Goal: Information Seeking & Learning: Check status

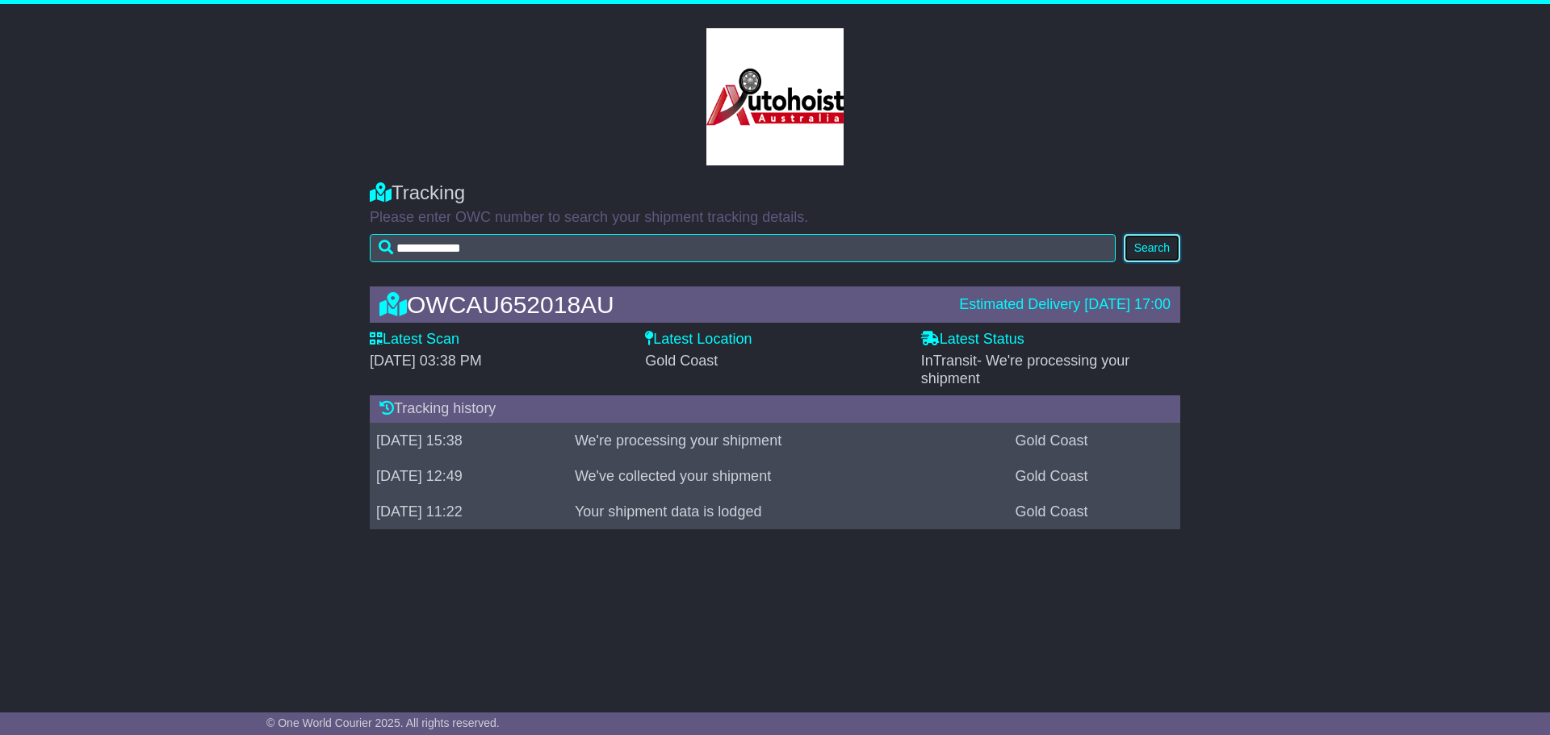
click at [1148, 248] on button "Search" at bounding box center [1151, 248] width 56 height 28
click at [379, 336] on icon at bounding box center [376, 338] width 13 height 15
click at [404, 339] on label "Latest Scan" at bounding box center [415, 340] width 90 height 18
click at [932, 341] on icon at bounding box center [930, 338] width 19 height 15
click at [947, 368] on span "InTransit - We're processing your shipment" at bounding box center [1025, 370] width 209 height 34
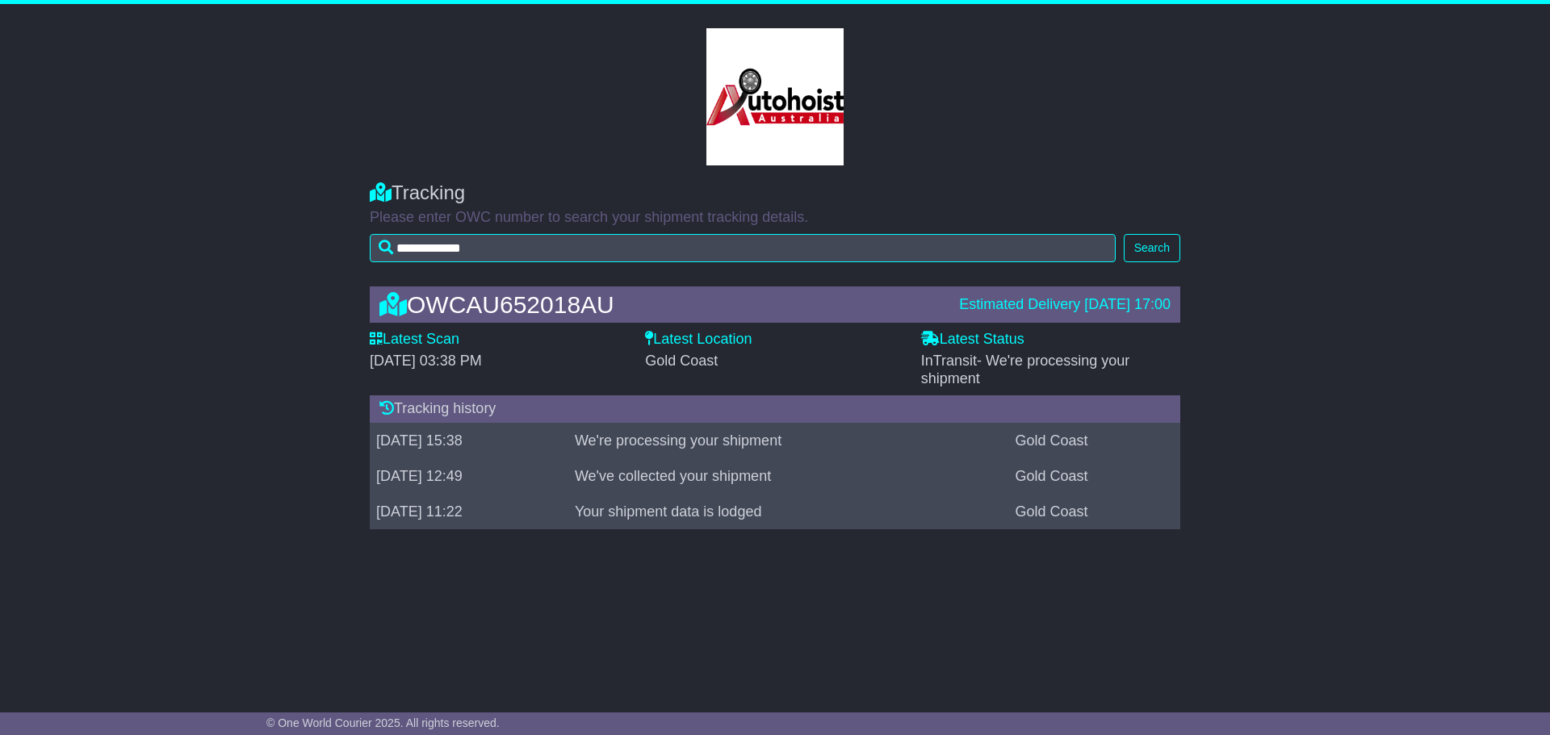
click at [956, 385] on span "- We're processing your shipment" at bounding box center [1025, 370] width 209 height 34
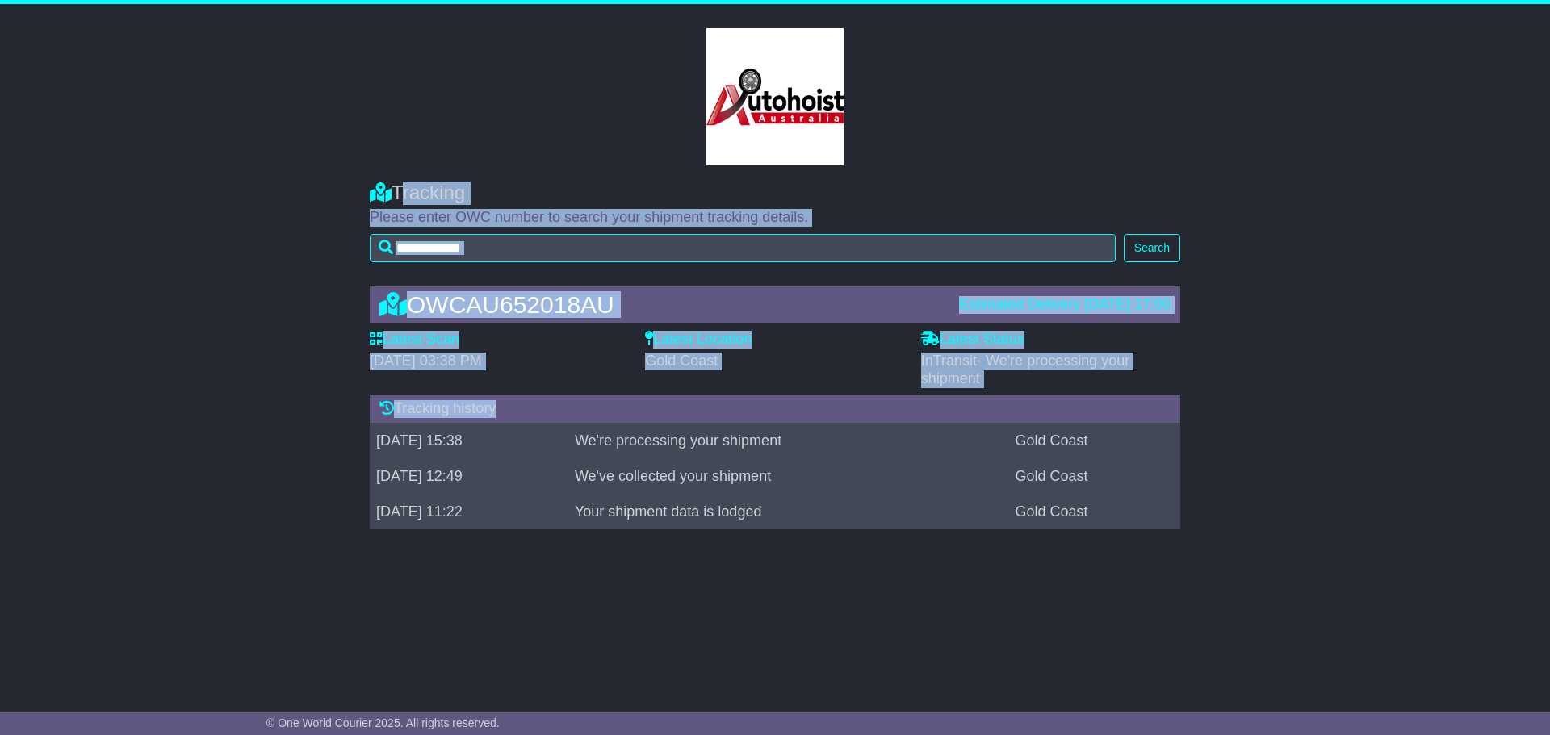
drag, startPoint x: 398, startPoint y: 190, endPoint x: 1215, endPoint y: 499, distance: 874.1
click at [1215, 499] on div "**********" at bounding box center [775, 345] width 1550 height 683
click at [1215, 499] on div "OWCAU652018AU Estimated Delivery [DATE] 17:00 Latest Scan [DATE] 03:38 PM Lates…" at bounding box center [775, 411] width 1550 height 283
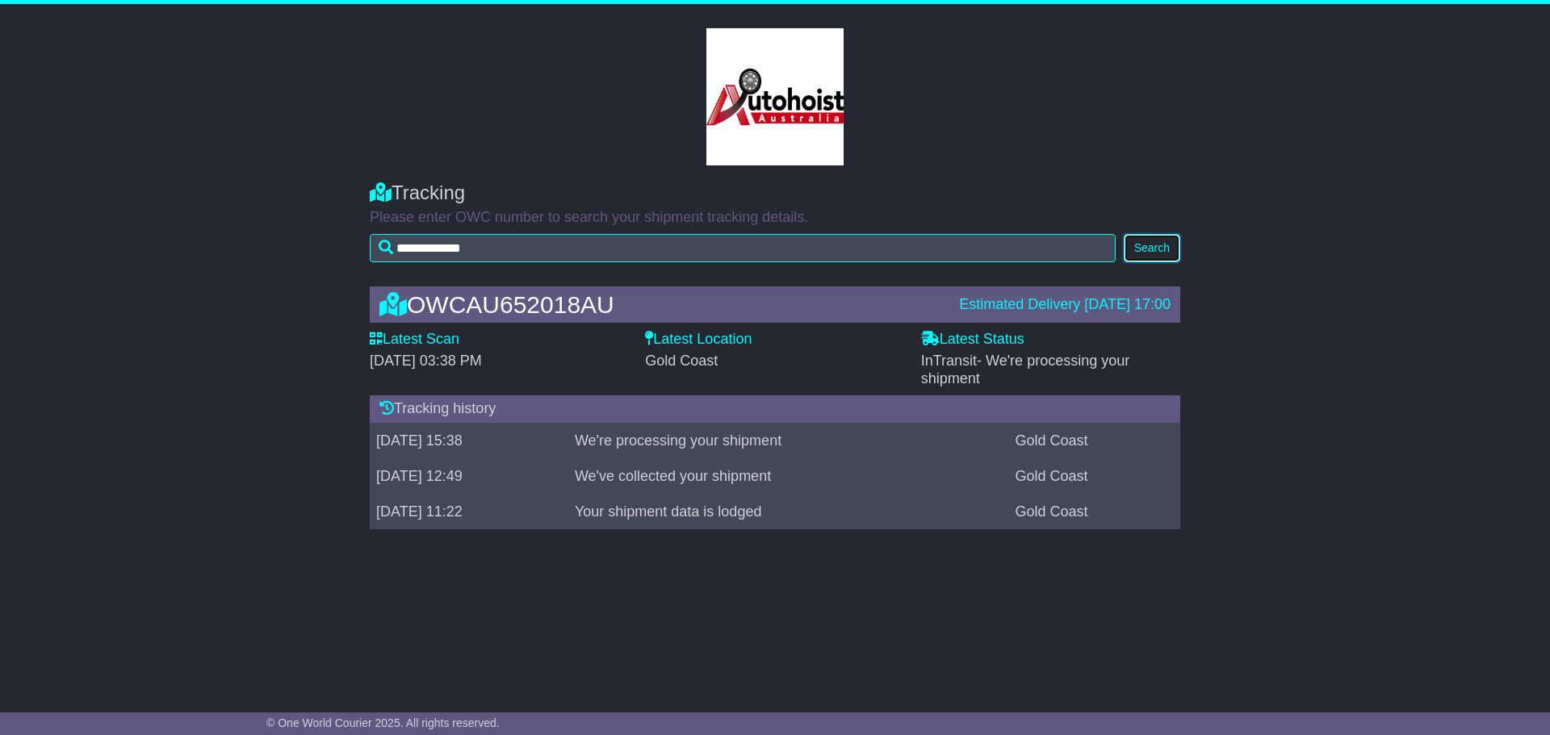
click at [1146, 247] on button "Search" at bounding box center [1151, 248] width 56 height 28
